Goal: Information Seeking & Learning: Learn about a topic

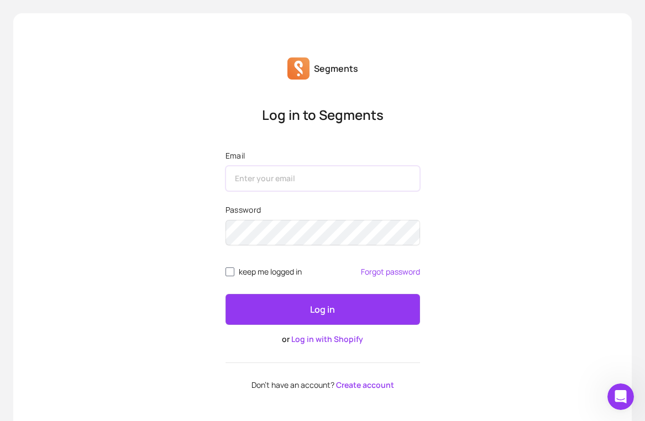
click at [378, 180] on input "Email" at bounding box center [323, 178] width 195 height 25
type input "chisato.tanaka@kanademono.design"
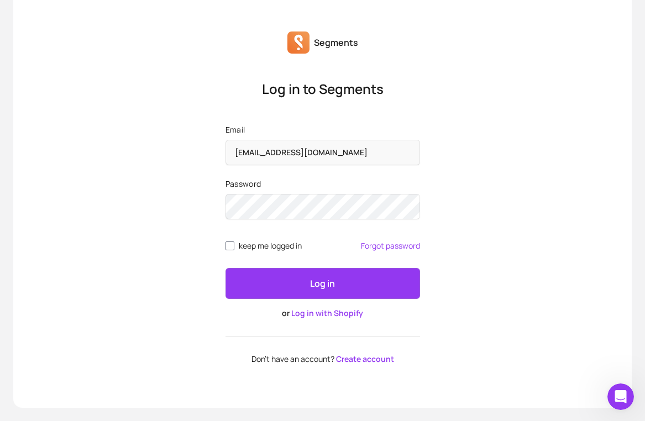
click at [347, 317] on link "Log in with Shopify" at bounding box center [327, 313] width 72 height 11
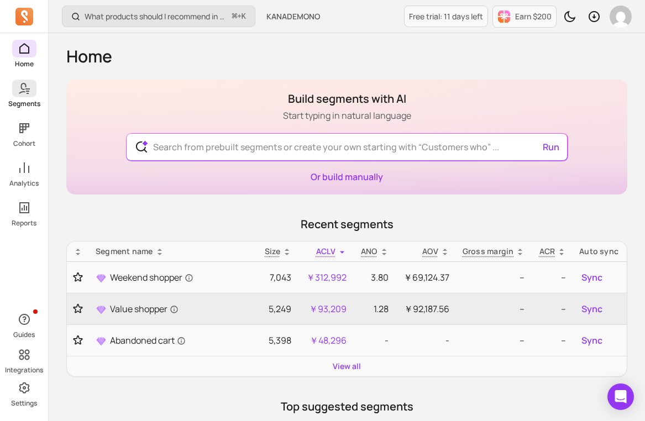
click at [26, 91] on icon at bounding box center [27, 91] width 3 height 1
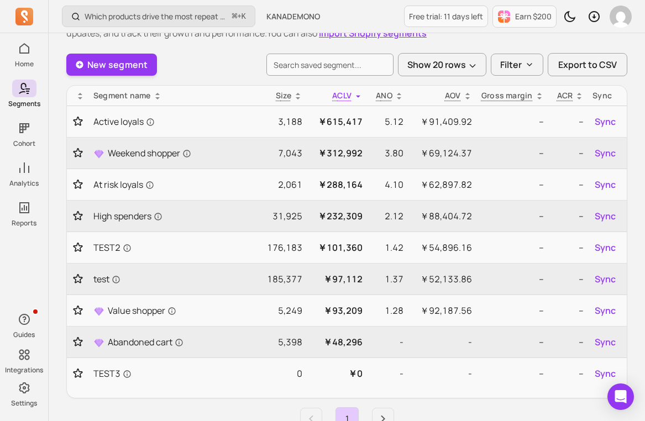
scroll to position [58, 0]
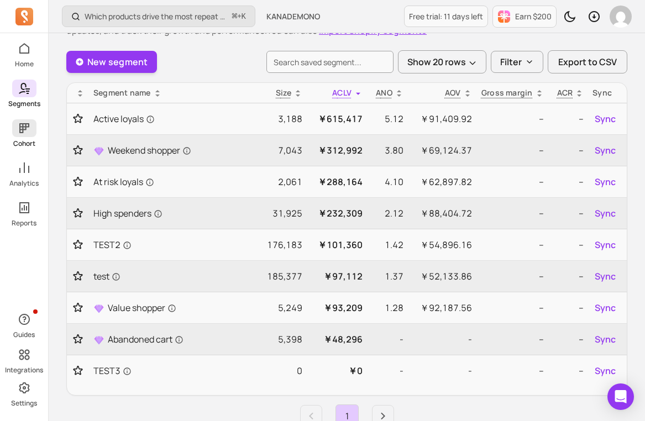
click at [35, 129] on span at bounding box center [24, 128] width 24 height 18
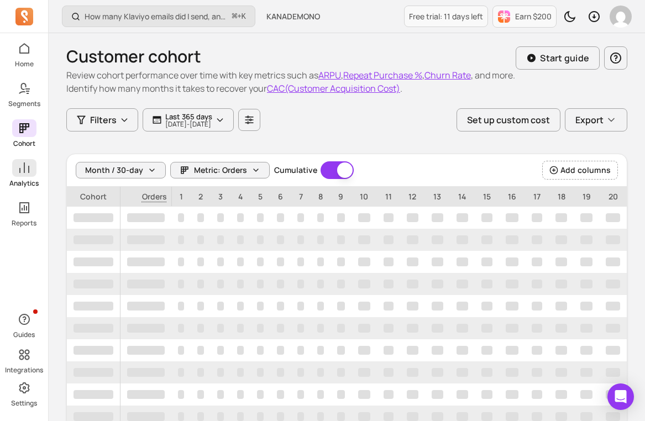
click at [22, 182] on p "Analytics" at bounding box center [23, 183] width 29 height 9
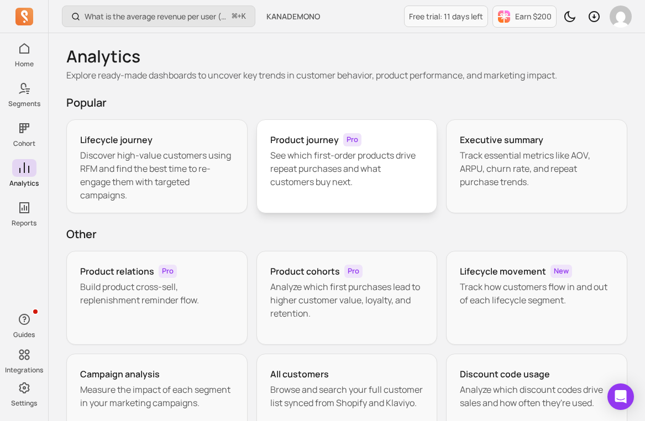
click at [384, 140] on div "Product journey Pro" at bounding box center [347, 139] width 154 height 13
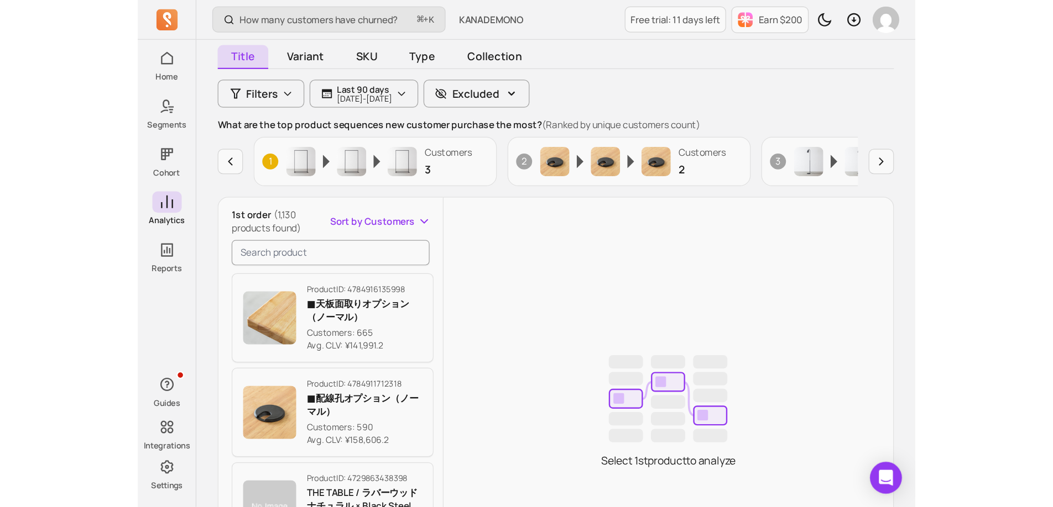
scroll to position [105, 0]
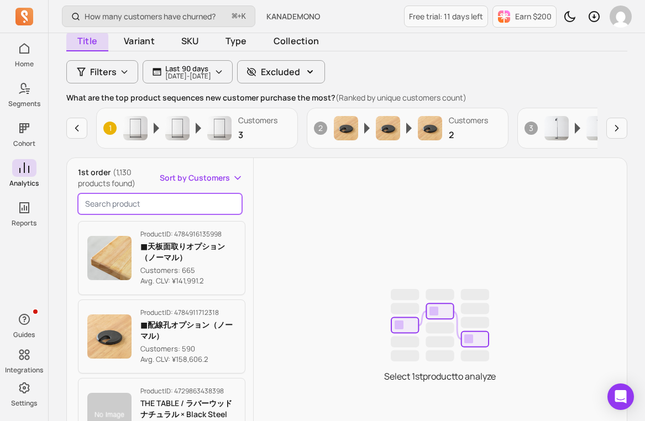
click at [164, 207] on input "search product" at bounding box center [160, 203] width 164 height 21
